Goal: Check status: Check status

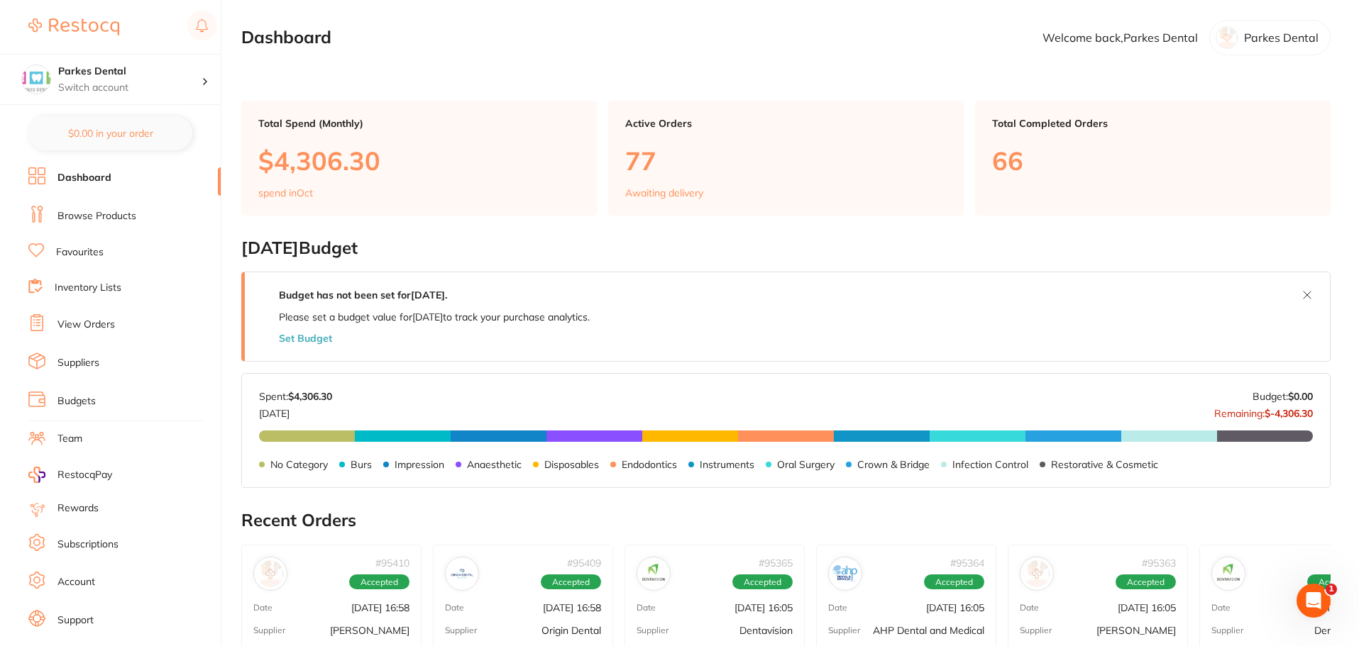
click at [76, 326] on link "View Orders" at bounding box center [85, 325] width 57 height 14
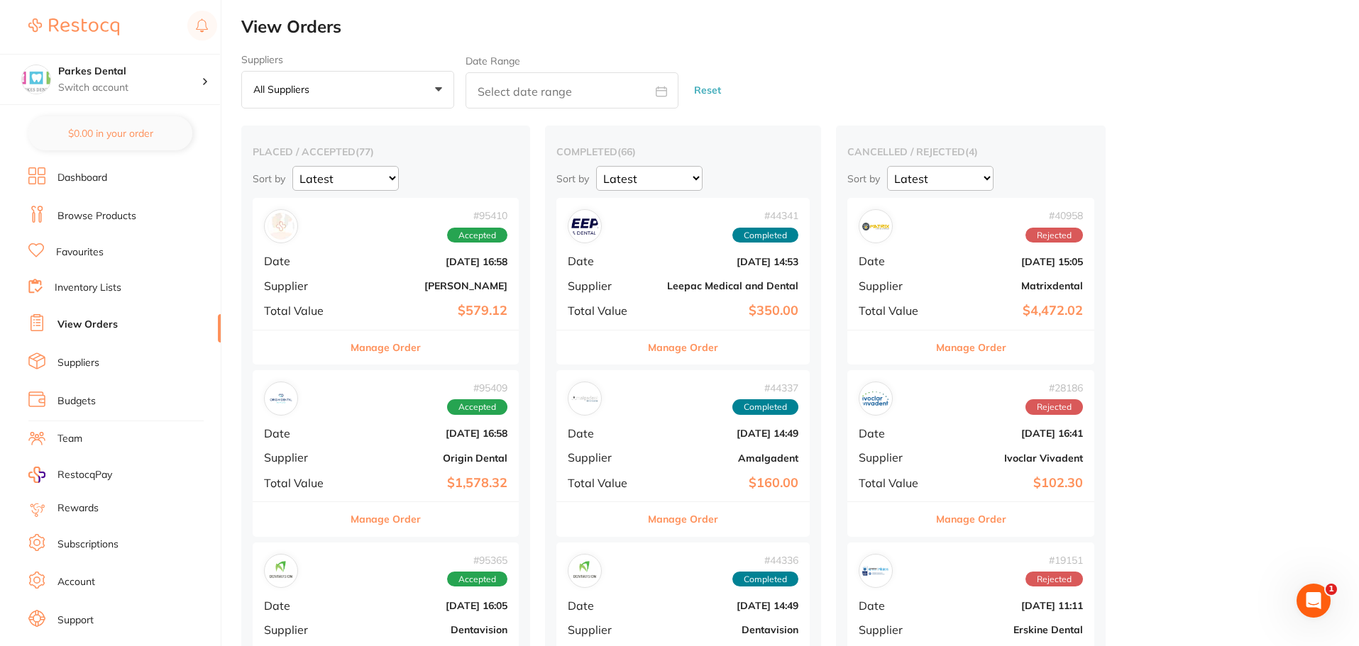
click at [358, 442] on div "# 95409 Accepted Date [DATE] 16:58 Supplier Origin Dental Total Value $1,578.32" at bounding box center [386, 435] width 266 height 131
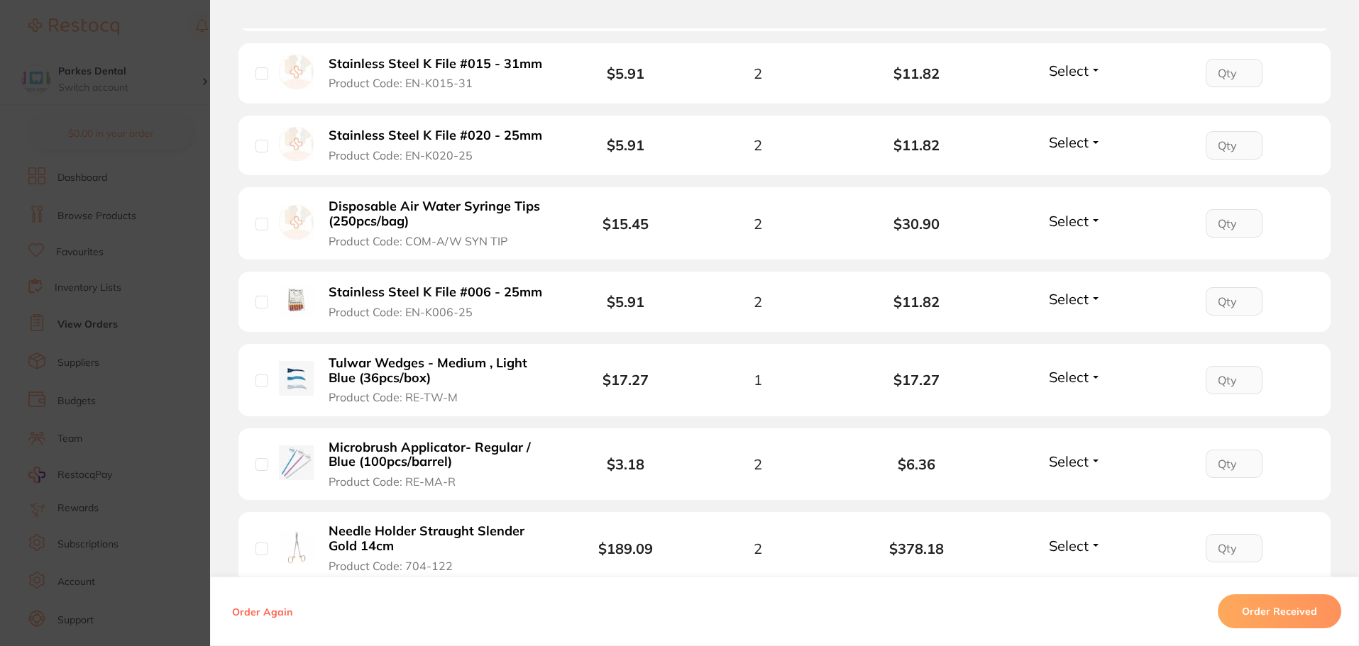
scroll to position [1611, 0]
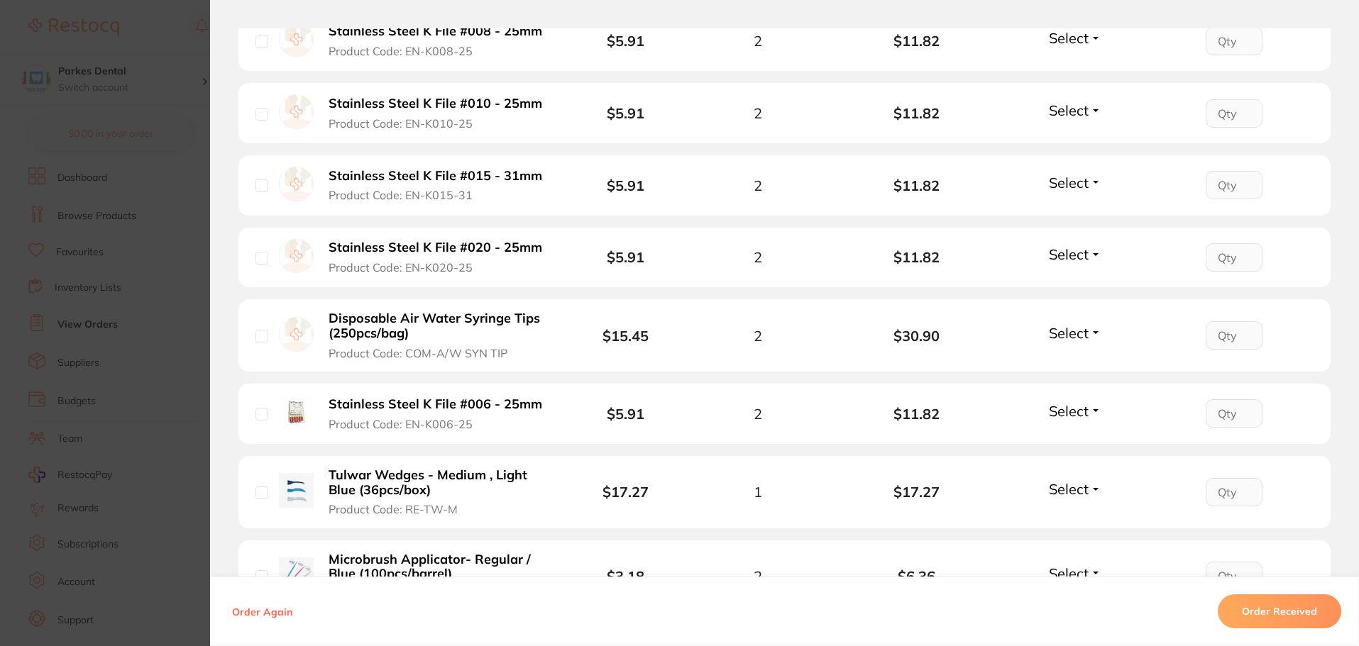
click at [185, 267] on section "Order ID: Restocq- 95409 Order Information Accepted Order Order Date [DATE] 16:…" at bounding box center [679, 323] width 1359 height 646
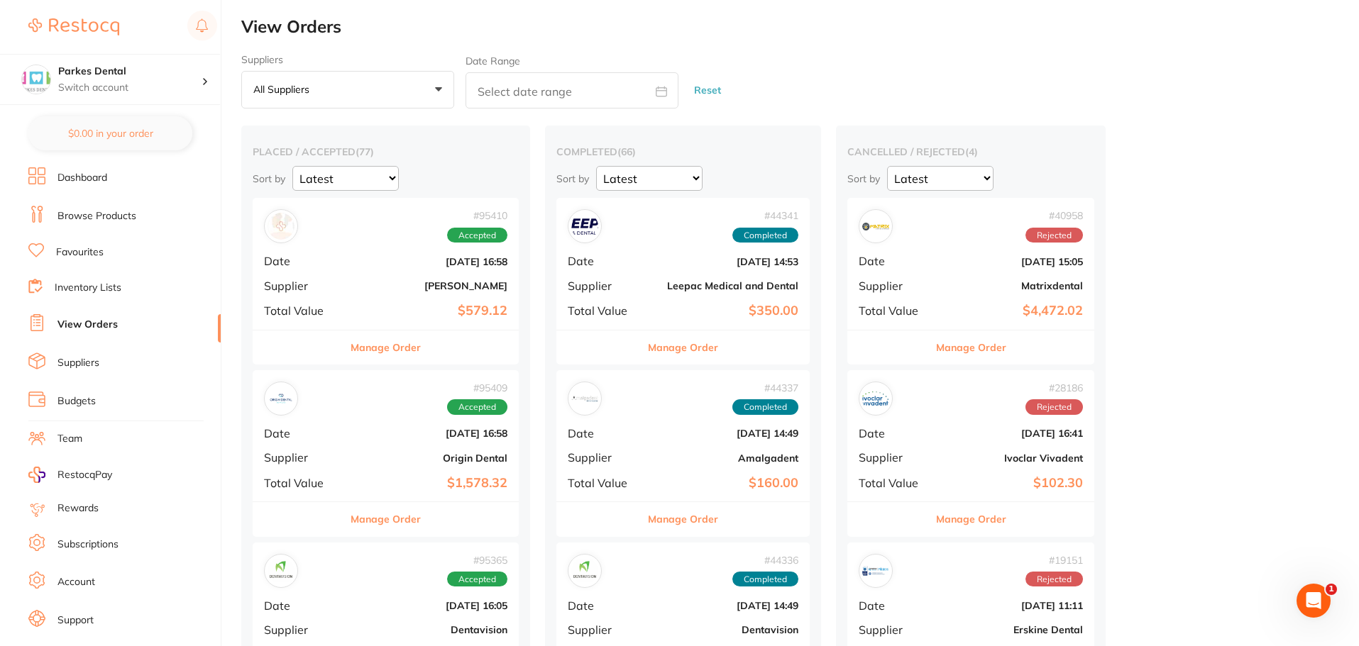
click at [353, 291] on div "# 95410 Accepted Date [DATE] 16:58 Supplier [PERSON_NAME] Total Value $579.12" at bounding box center [386, 263] width 266 height 131
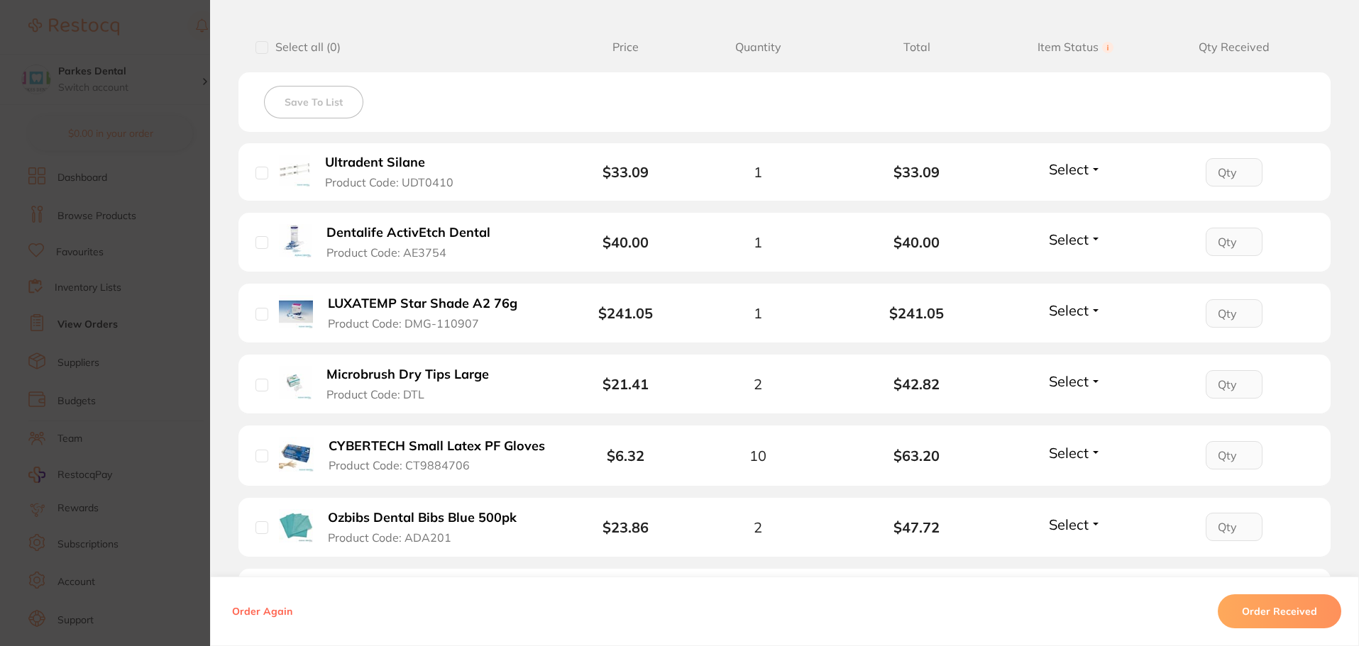
scroll to position [426, 0]
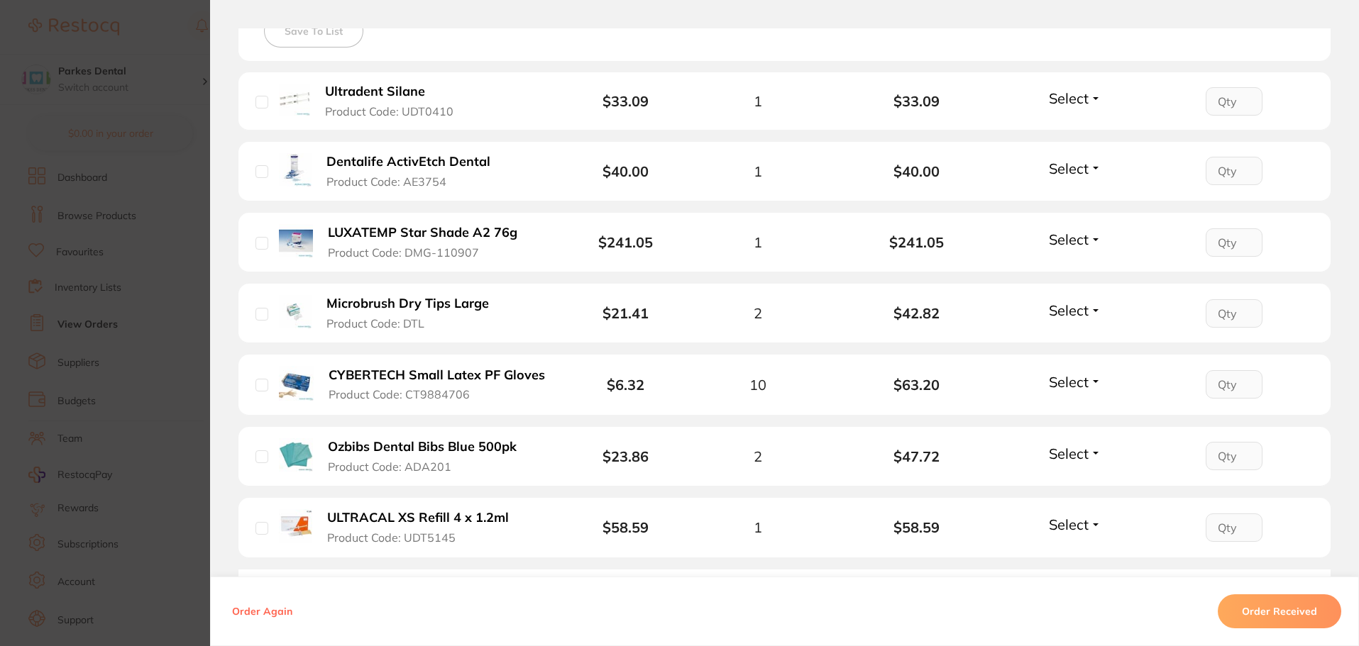
click at [1064, 456] on span "Select" at bounding box center [1069, 454] width 40 height 18
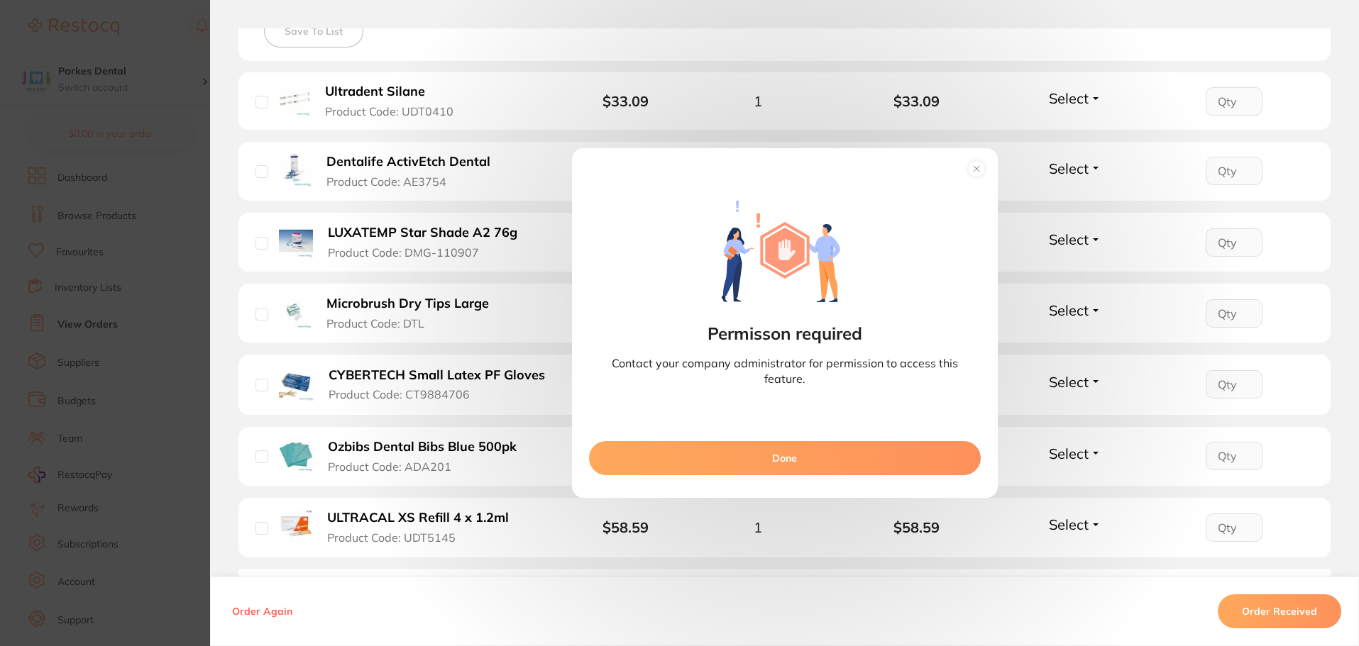
click at [334, 465] on div "Permisson required Contact your company administrator for permission to access …" at bounding box center [784, 323] width 1149 height 646
click at [108, 419] on section "Order ID: Restocq- 95410 Order Information Accepted Order Order Date [DATE] 16:…" at bounding box center [679, 323] width 1359 height 646
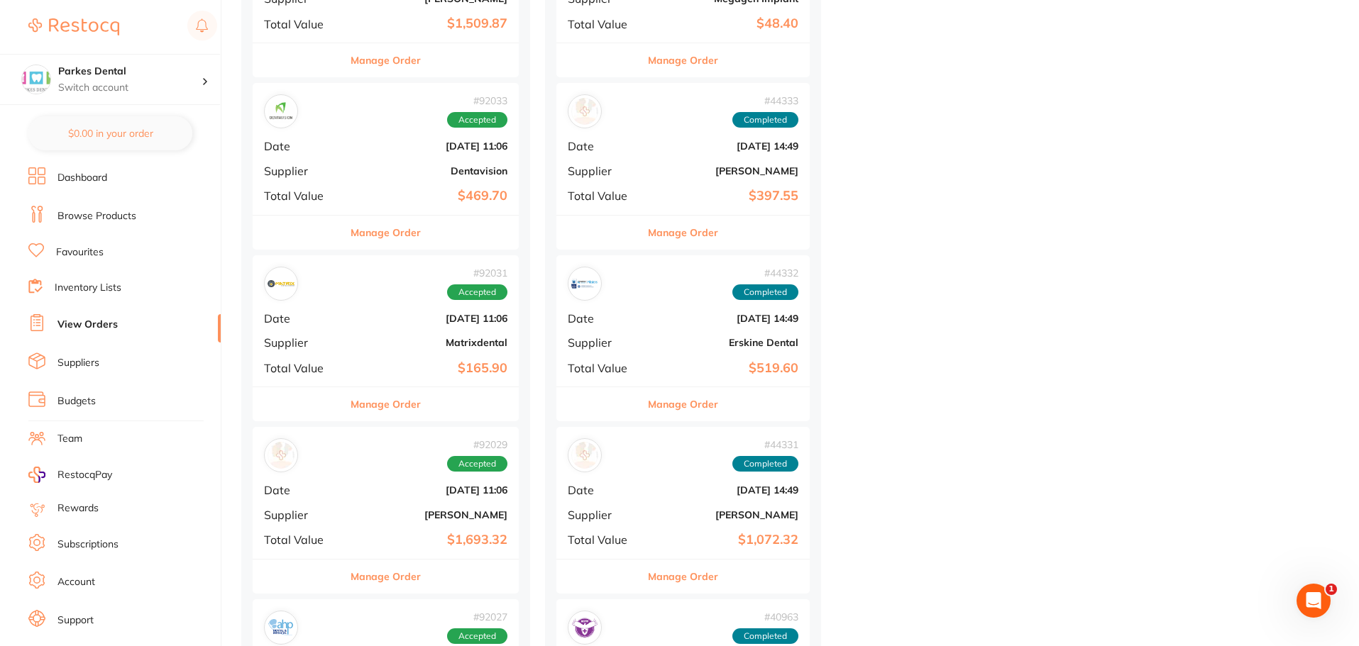
scroll to position [922, 0]
